Goal: Navigation & Orientation: Find specific page/section

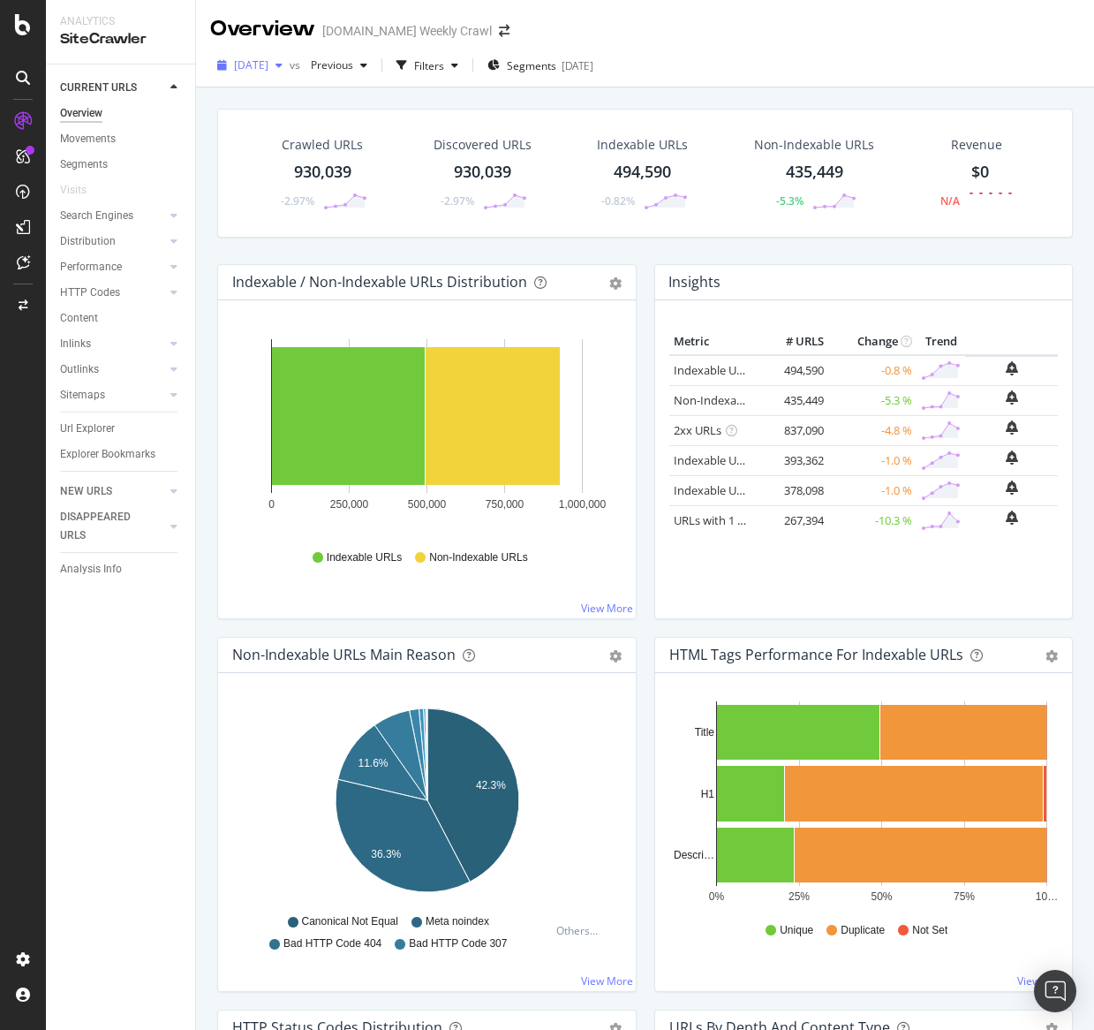
click at [269, 69] on span "[DATE]" at bounding box center [251, 64] width 34 height 15
click at [291, 202] on div "[DATE] 862K URLs" at bounding box center [327, 194] width 210 height 26
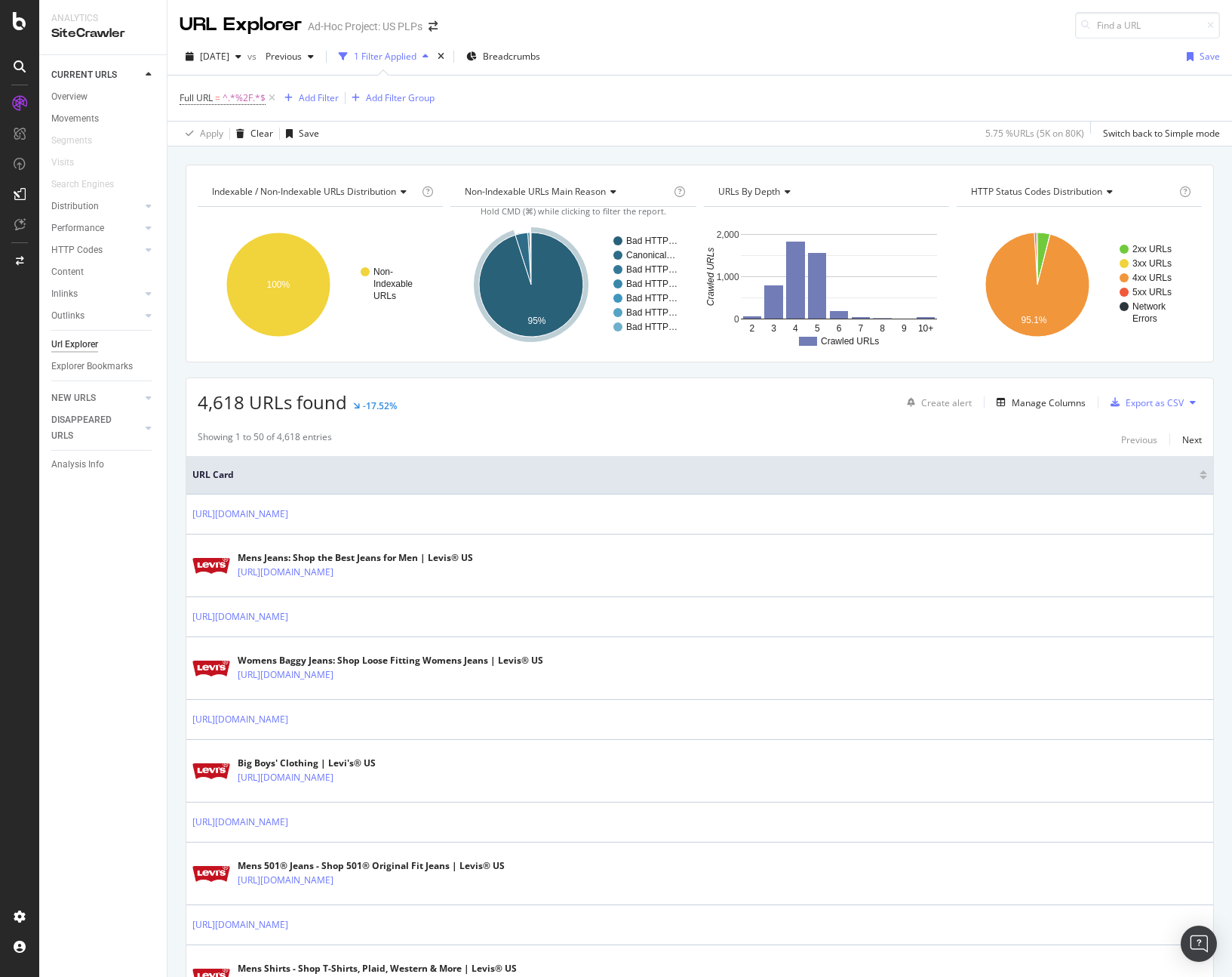
click at [566, 432] on div "Showing 1 to 50 of 4,618 entries Previous Next" at bounding box center [700, 439] width 1027 height 18
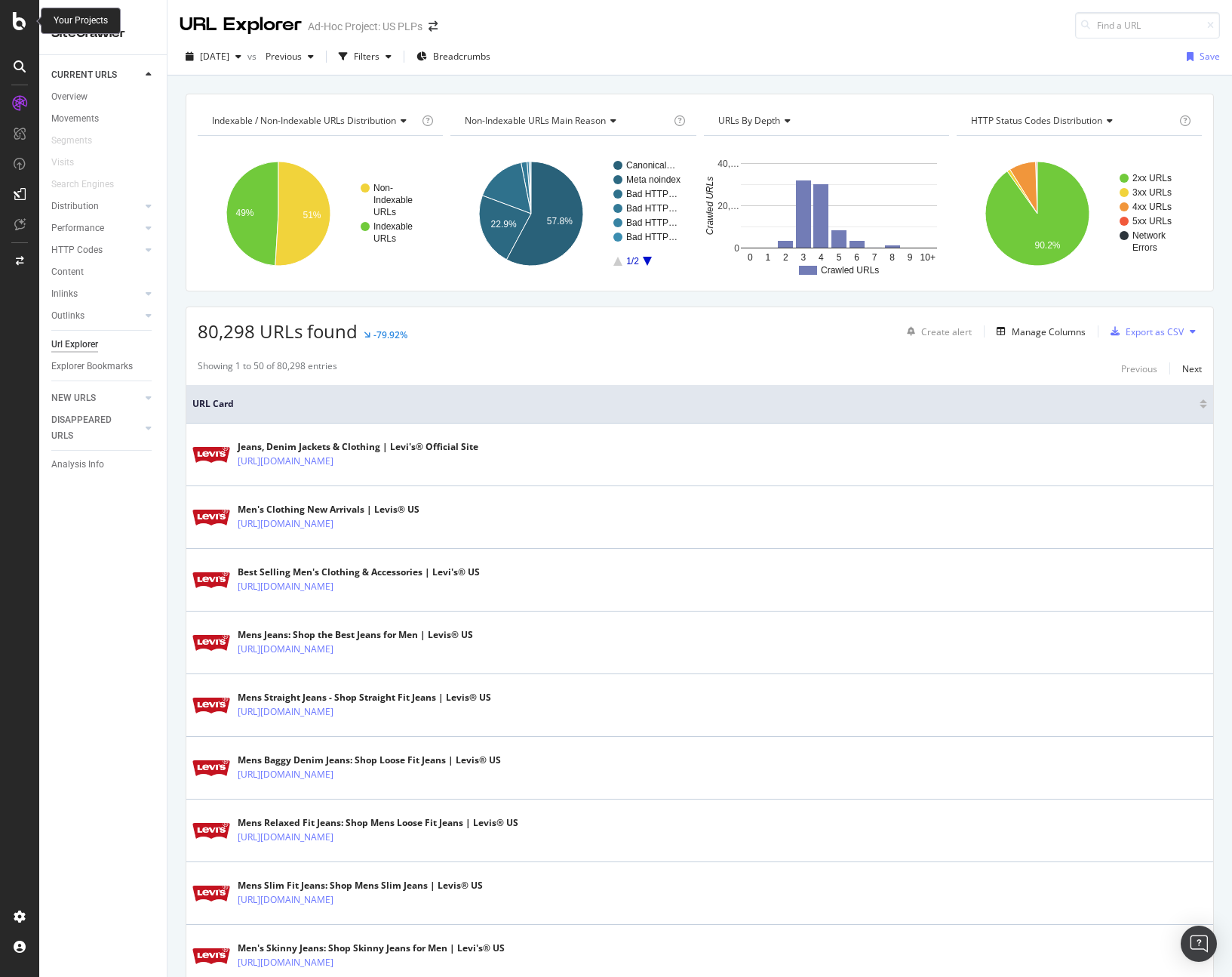
click at [13, 26] on icon at bounding box center [20, 21] width 14 height 18
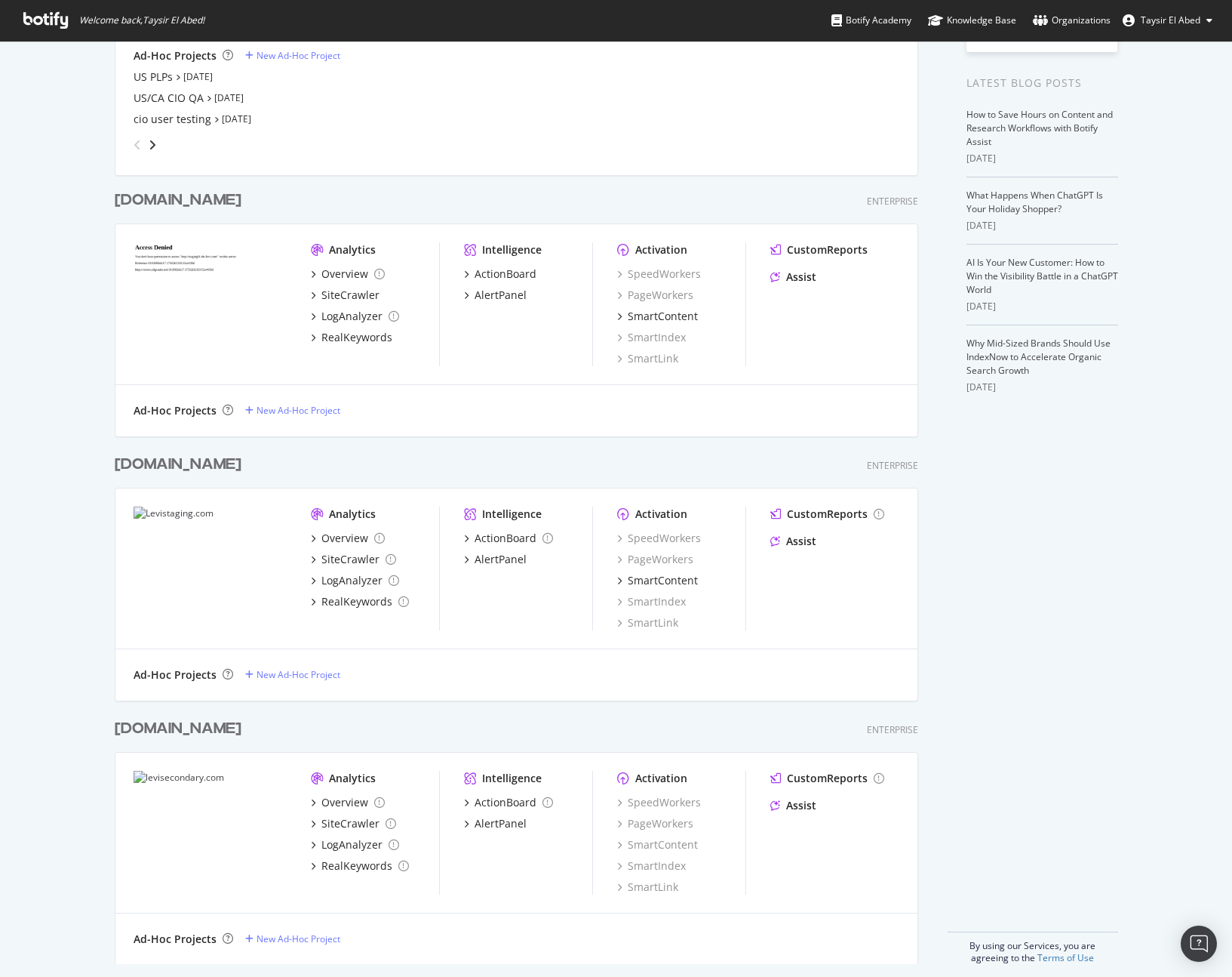
scroll to position [281, 0]
click at [195, 469] on div "Levistaging.com" at bounding box center [178, 462] width 126 height 22
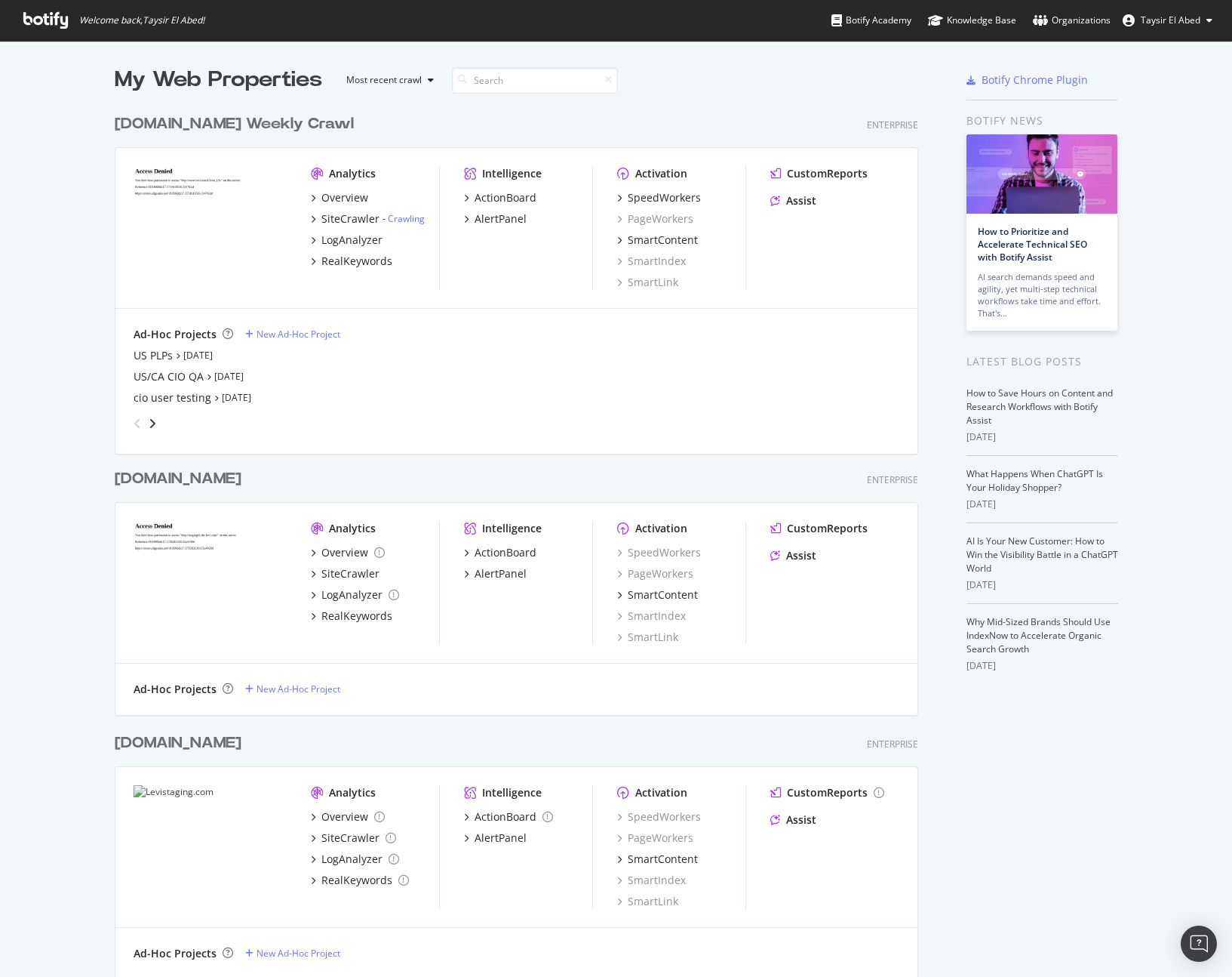
click at [17, 510] on div "My Web Properties Most recent crawl levi.com Weekly Crawl Enterprise Analytics …" at bounding box center [616, 654] width 1232 height 1227
click at [732, 315] on div "Ad-Hoc Projects New Ad-Hoc Project US PLPs Sep 8th 25 US/CA CIO QA Aug 27th 25 …" at bounding box center [516, 381] width 802 height 145
click at [171, 359] on div "US PLPs" at bounding box center [153, 356] width 39 height 15
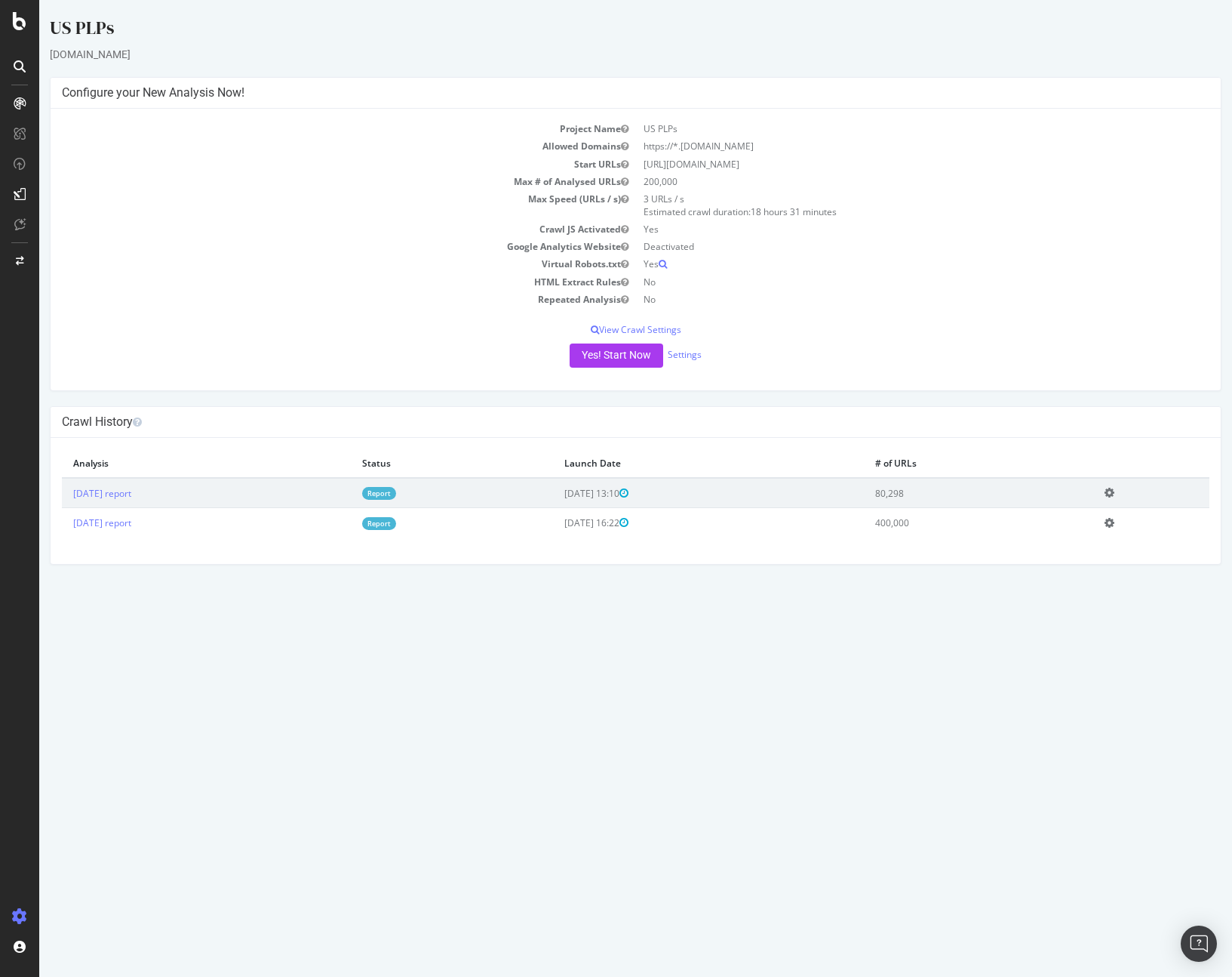
drag, startPoint x: 793, startPoint y: 167, endPoint x: 642, endPoint y: 166, distance: 151.0
click at [642, 166] on td "https://www.levi.com/US/en_US/" at bounding box center [924, 164] width 574 height 17
click at [994, 243] on td "Deactivated" at bounding box center [924, 246] width 574 height 17
click at [304, 250] on td "Google Analytics Website" at bounding box center [349, 246] width 574 height 17
click at [973, 38] on div "US PLPs" at bounding box center [636, 31] width 1172 height 32
